Goal: Check status: Check status

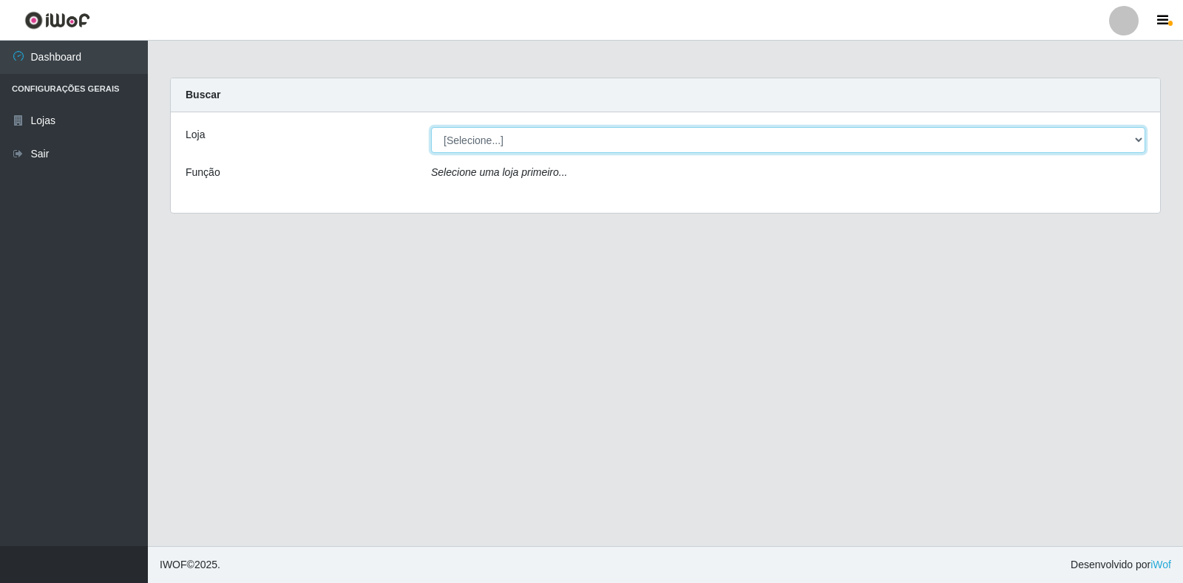
click at [1130, 141] on select "[Selecione...] Extrabom - Loja 18 Goiabeiras" at bounding box center [788, 140] width 714 height 26
select select "501"
click at [431, 127] on select "[Selecione...] Extrabom - Loja 18 Goiabeiras" at bounding box center [788, 140] width 714 height 26
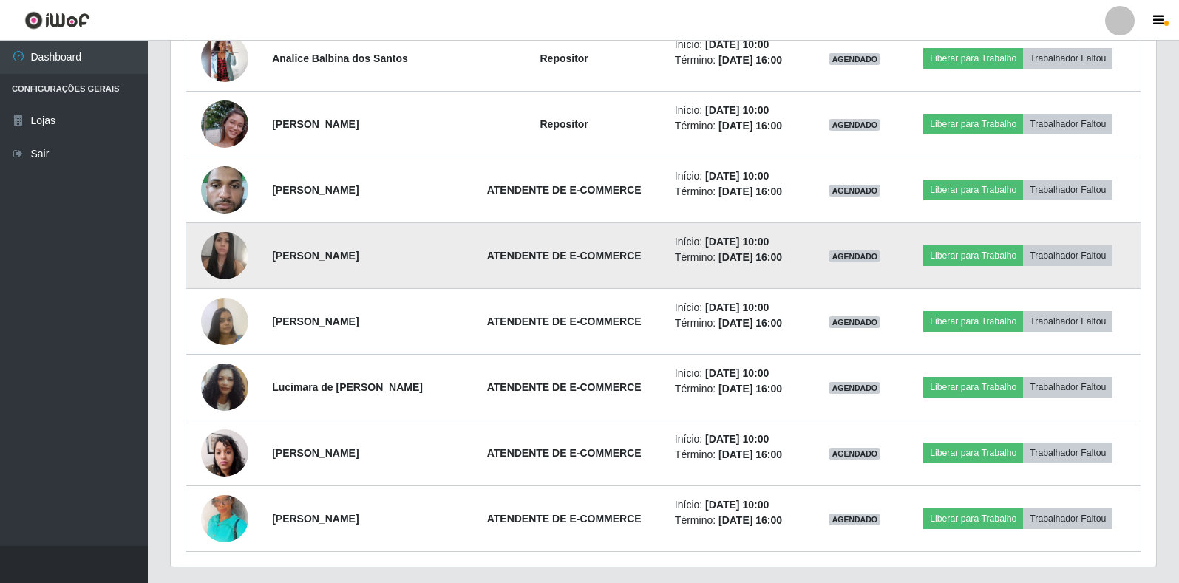
scroll to position [662, 0]
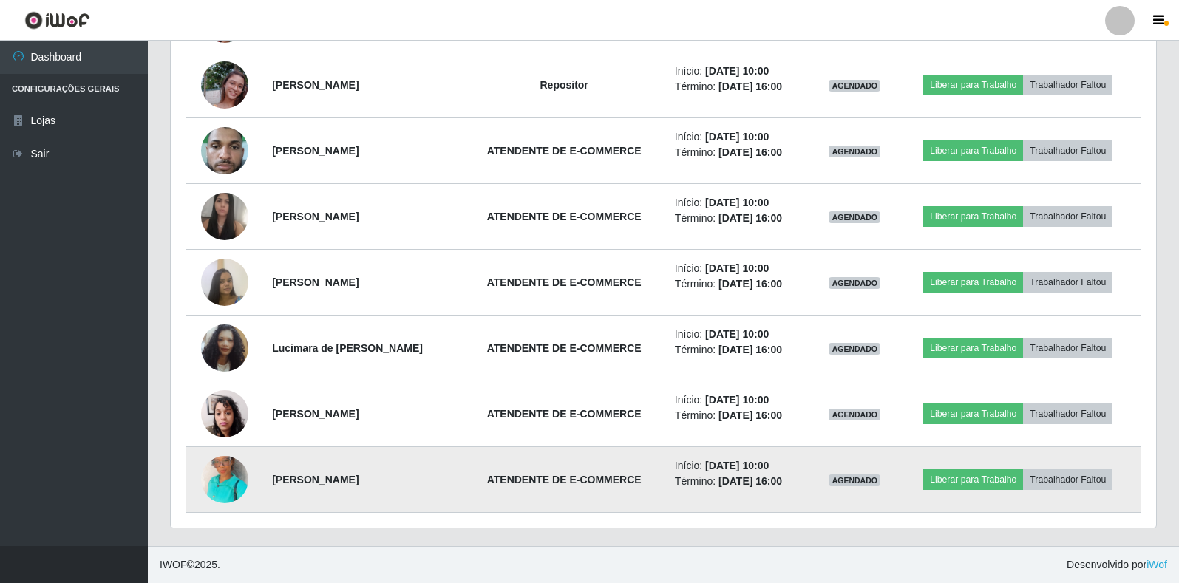
click at [207, 472] on img at bounding box center [224, 480] width 47 height 84
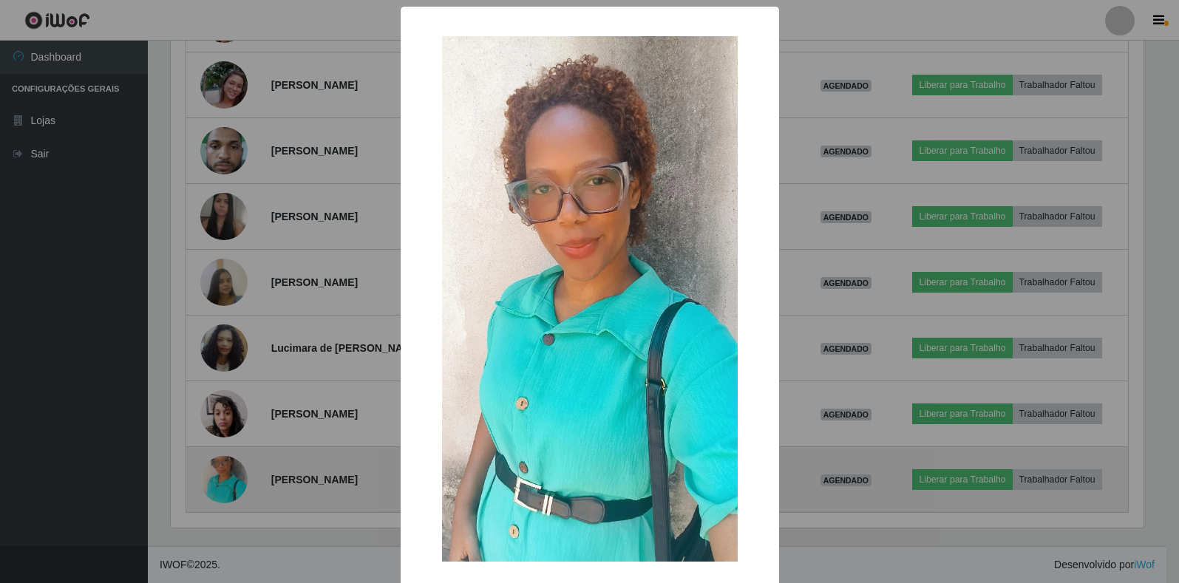
scroll to position [307, 976]
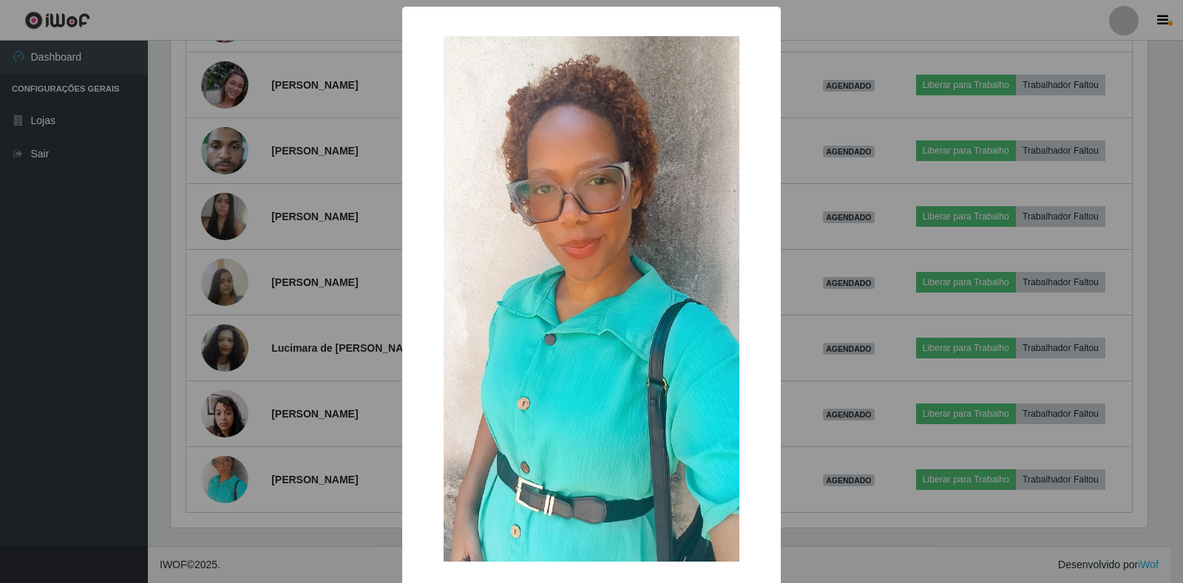
click at [291, 535] on div "× OK Cancel" at bounding box center [591, 291] width 1183 height 583
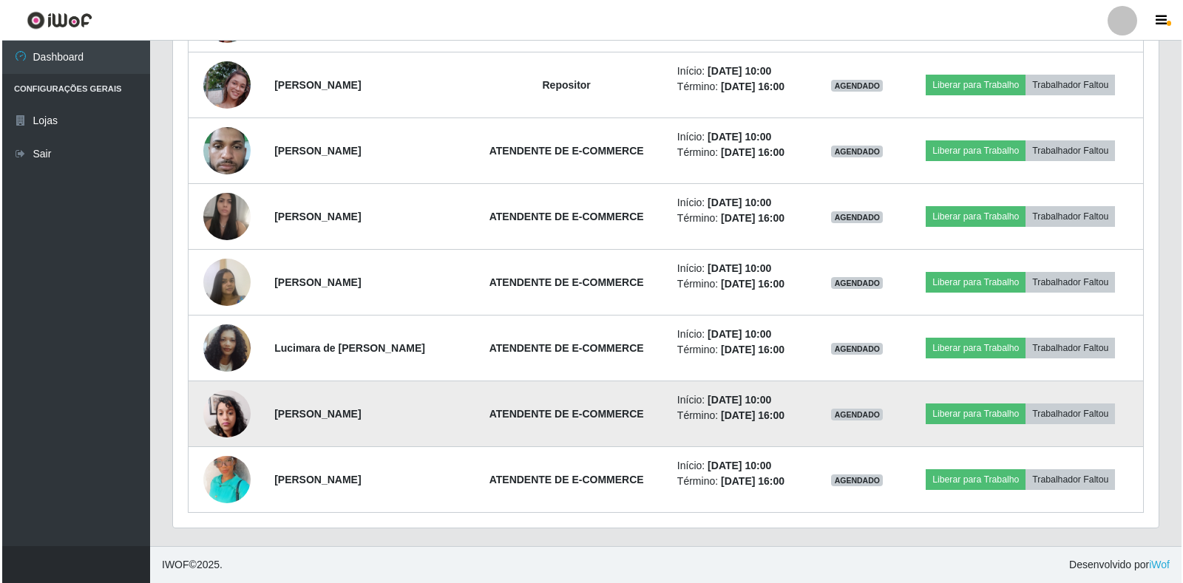
scroll to position [307, 985]
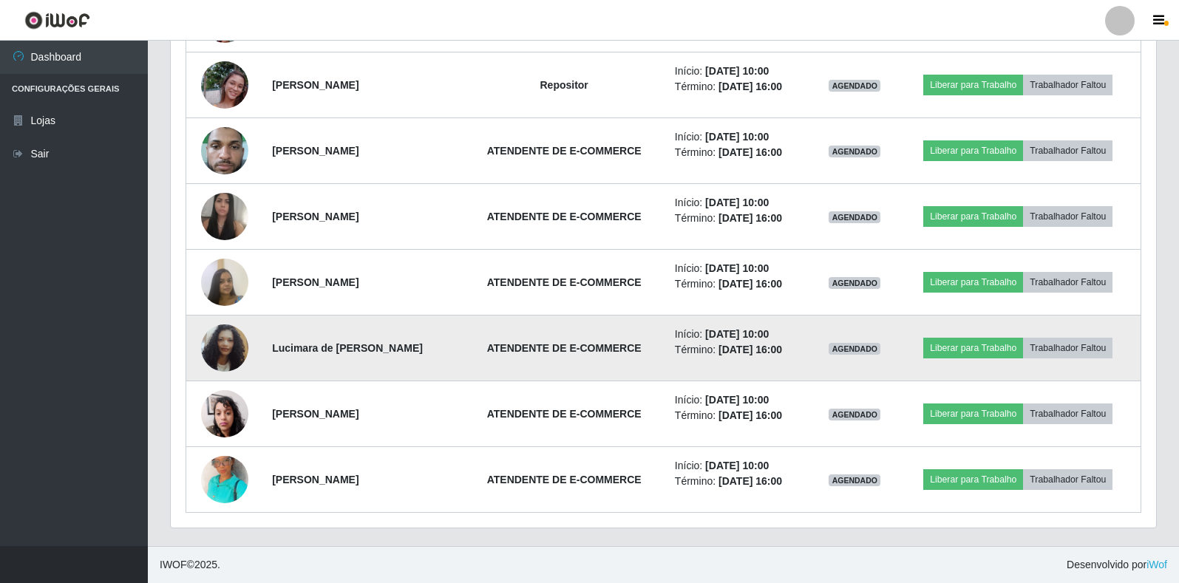
click at [228, 367] on img at bounding box center [224, 348] width 47 height 84
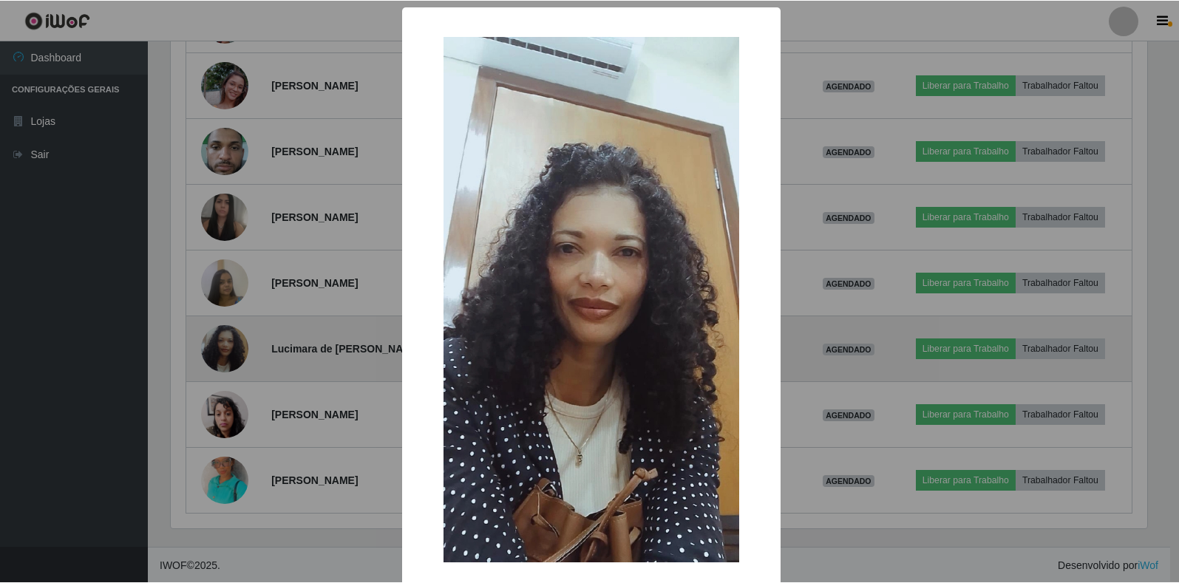
scroll to position [307, 976]
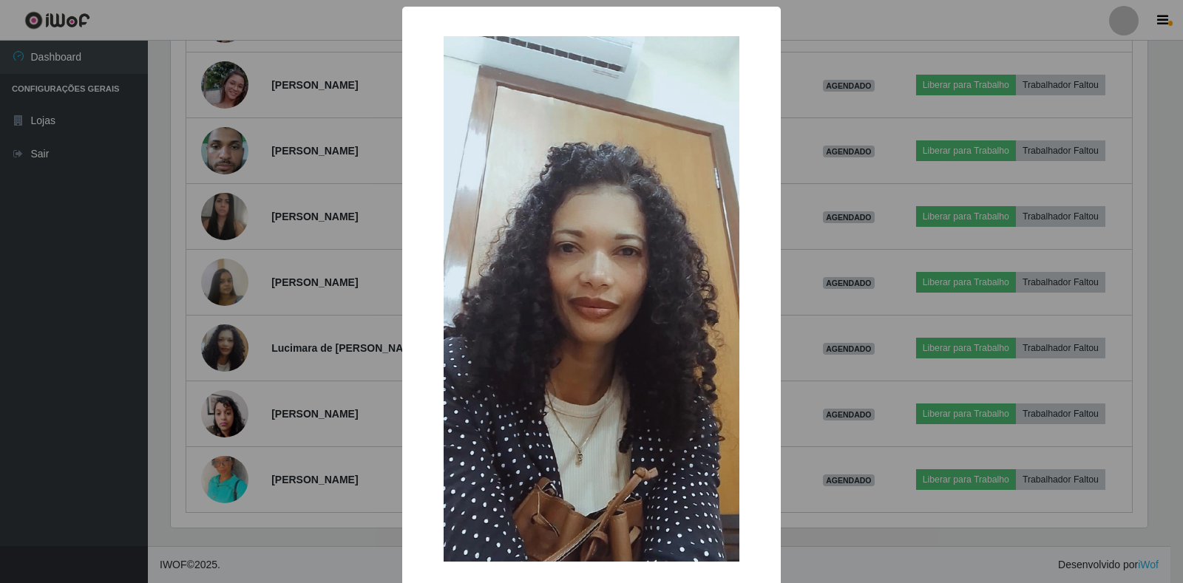
click at [301, 548] on div "× OK Cancel" at bounding box center [591, 291] width 1183 height 583
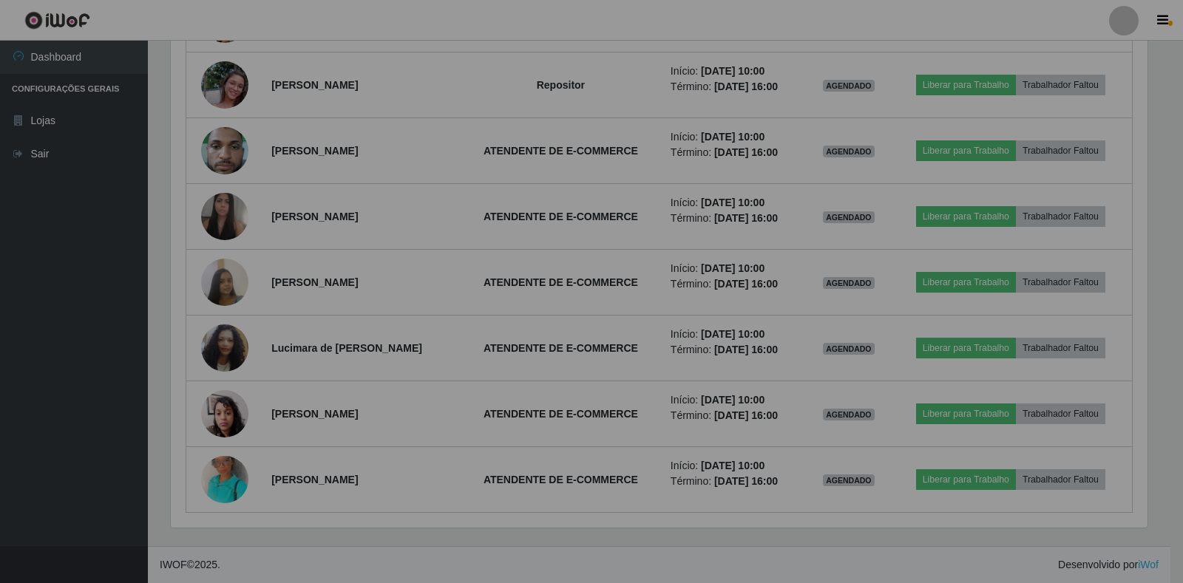
scroll to position [307, 985]
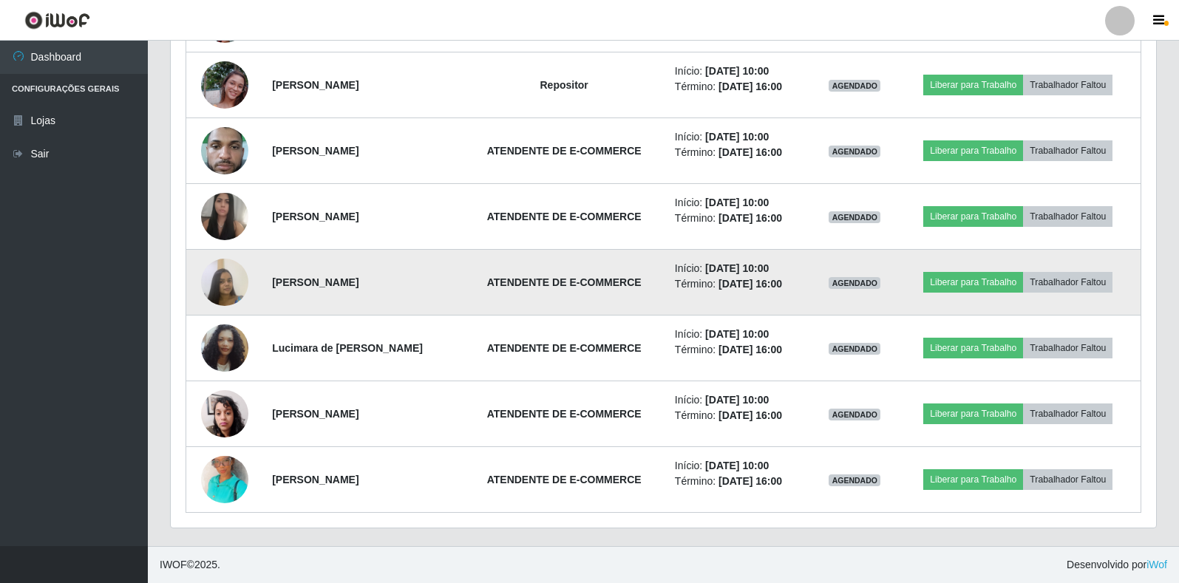
click at [220, 282] on img at bounding box center [224, 282] width 47 height 63
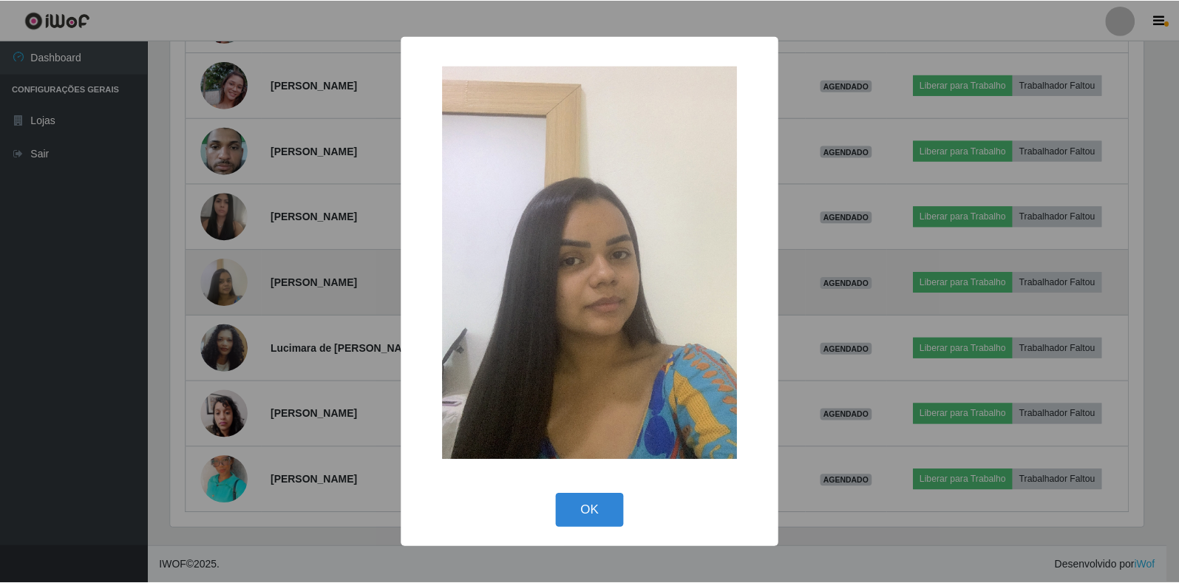
scroll to position [307, 976]
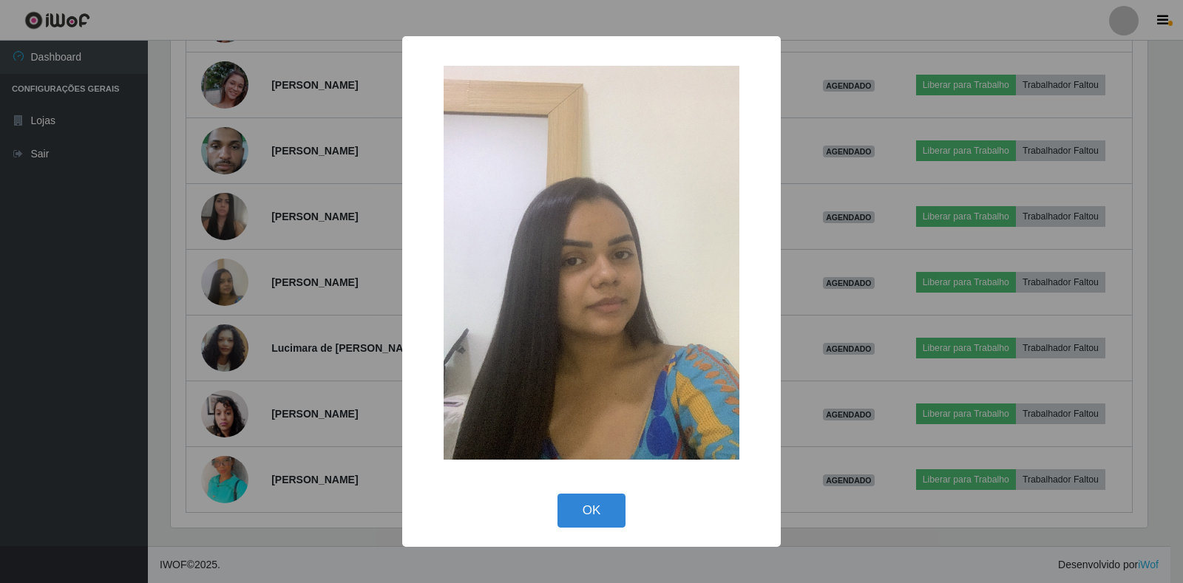
click at [356, 526] on div "× OK Cancel" at bounding box center [591, 291] width 1183 height 583
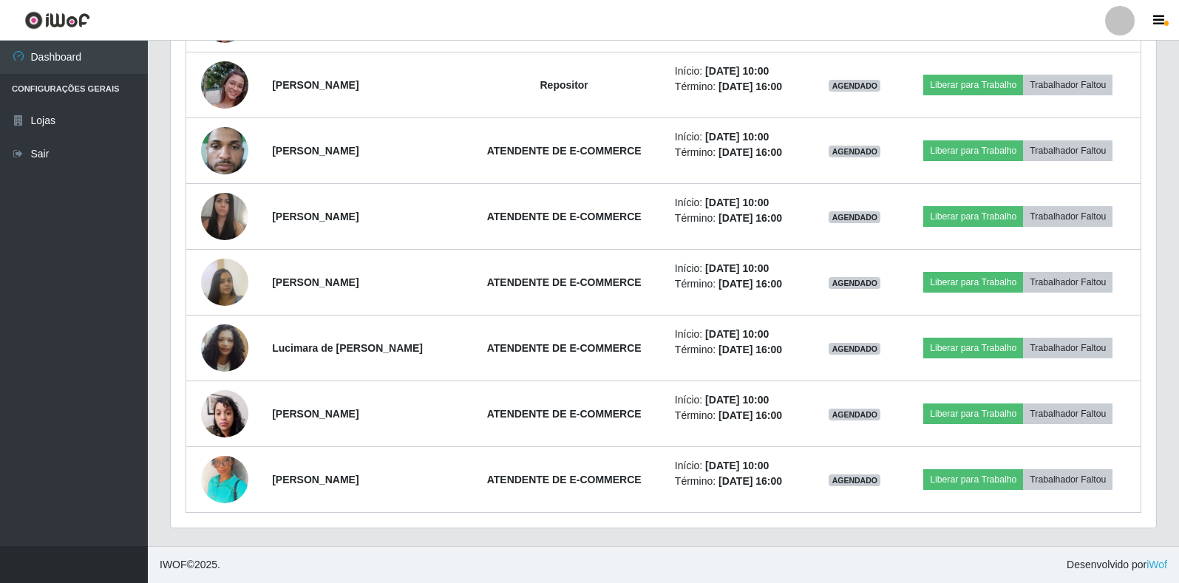
scroll to position [307, 985]
